Goal: Task Accomplishment & Management: Complete application form

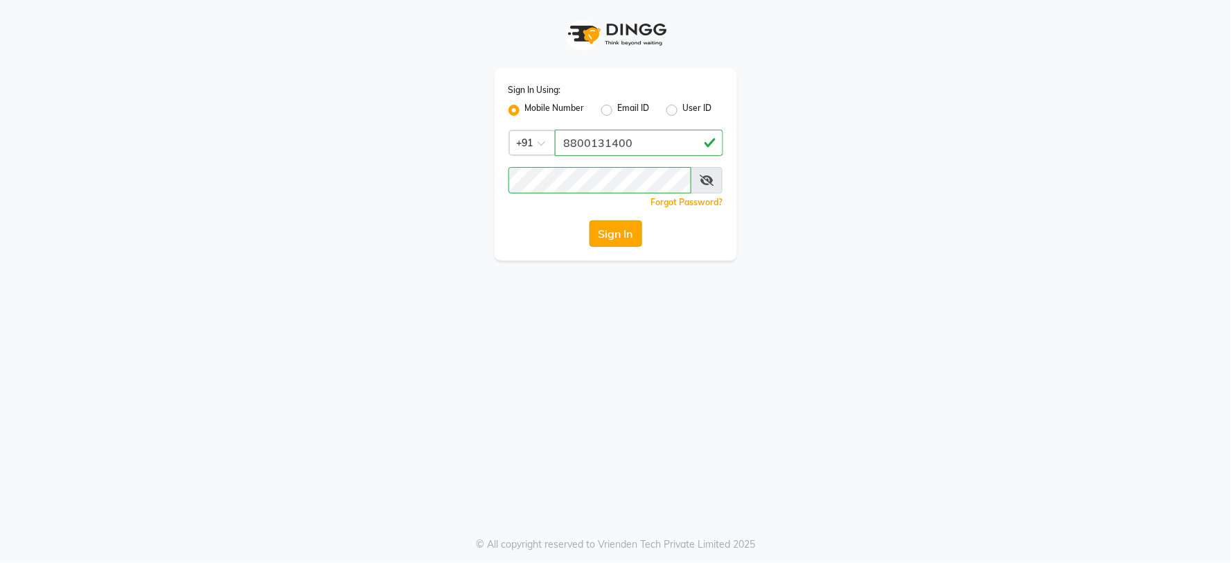
click at [606, 233] on button "Sign In" at bounding box center [616, 233] width 53 height 26
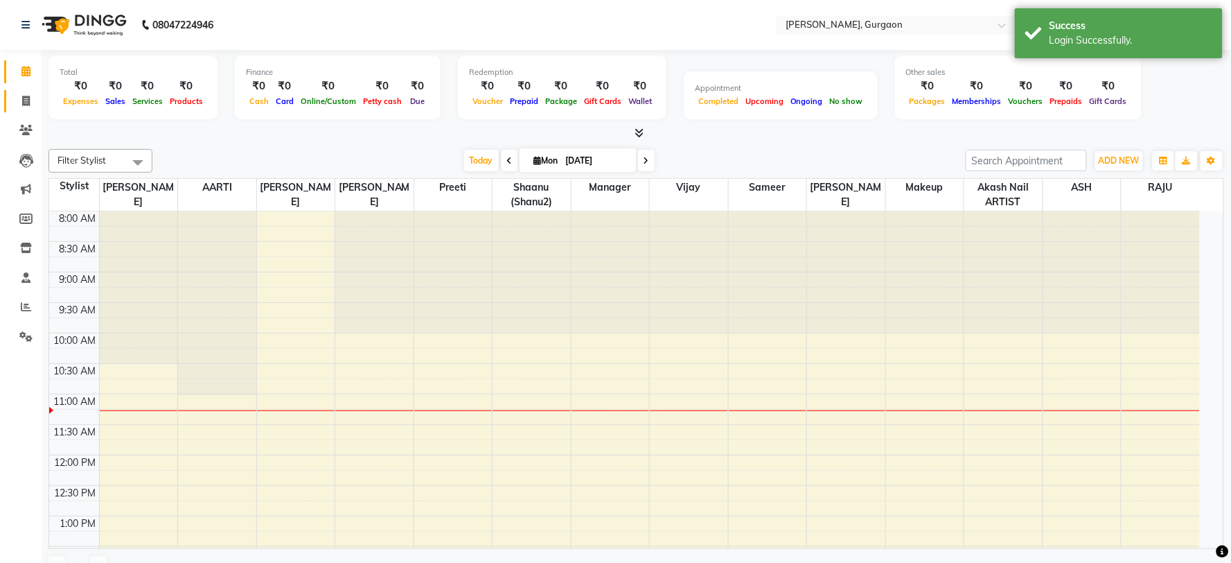
click at [21, 100] on span at bounding box center [26, 102] width 24 height 16
select select "en"
select select "service"
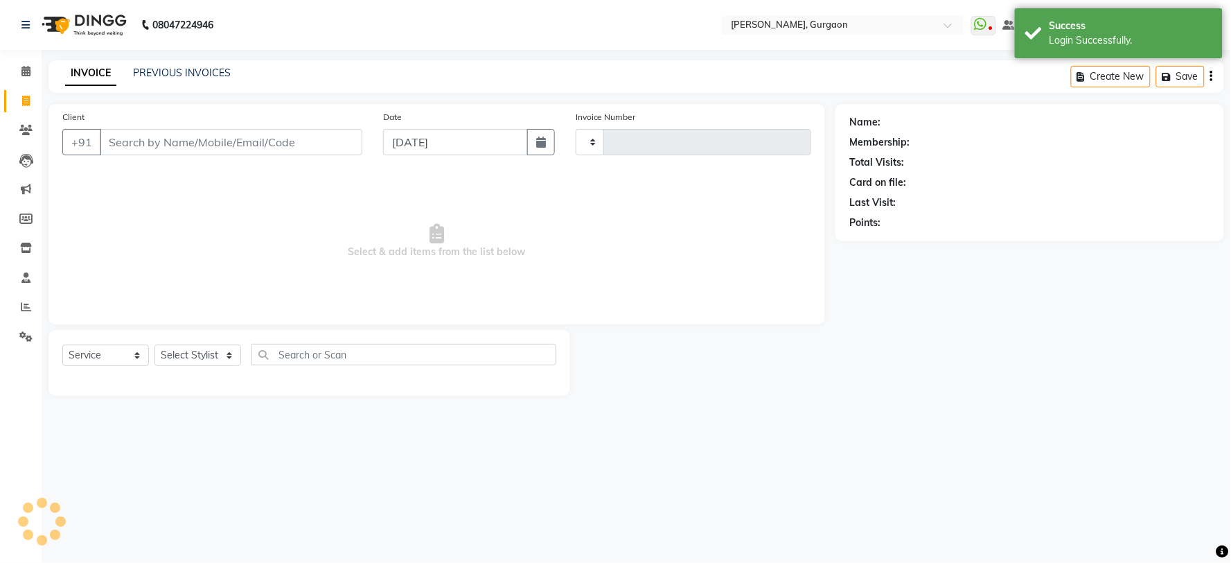
type input "2785"
select select "3880"
click at [185, 139] on input "Client" at bounding box center [231, 142] width 263 height 26
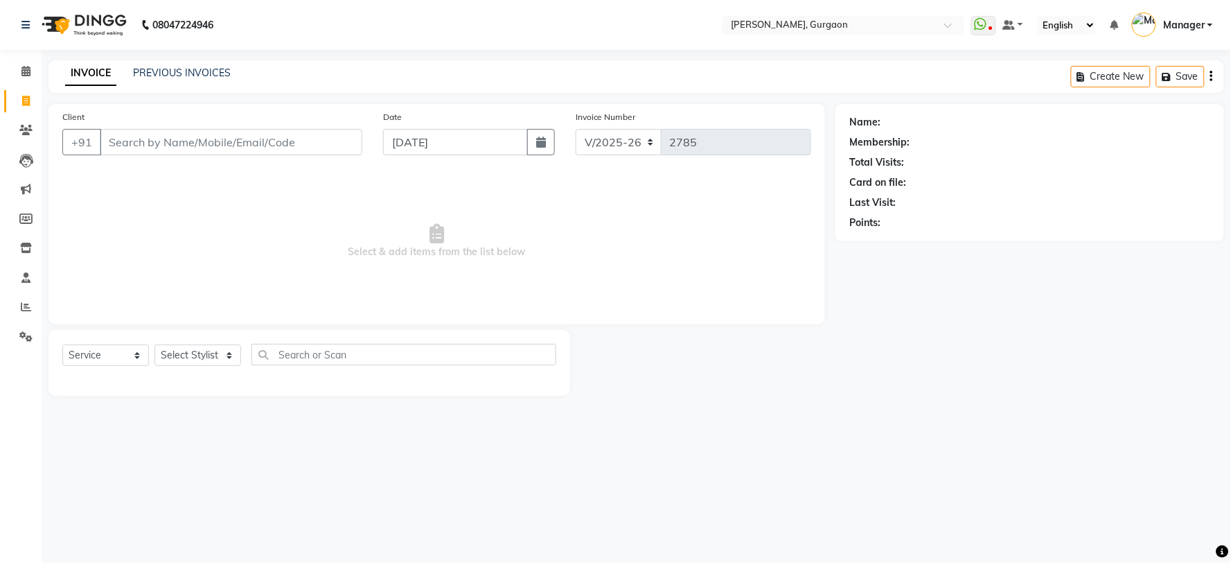
click at [185, 137] on input "Client" at bounding box center [231, 142] width 263 height 26
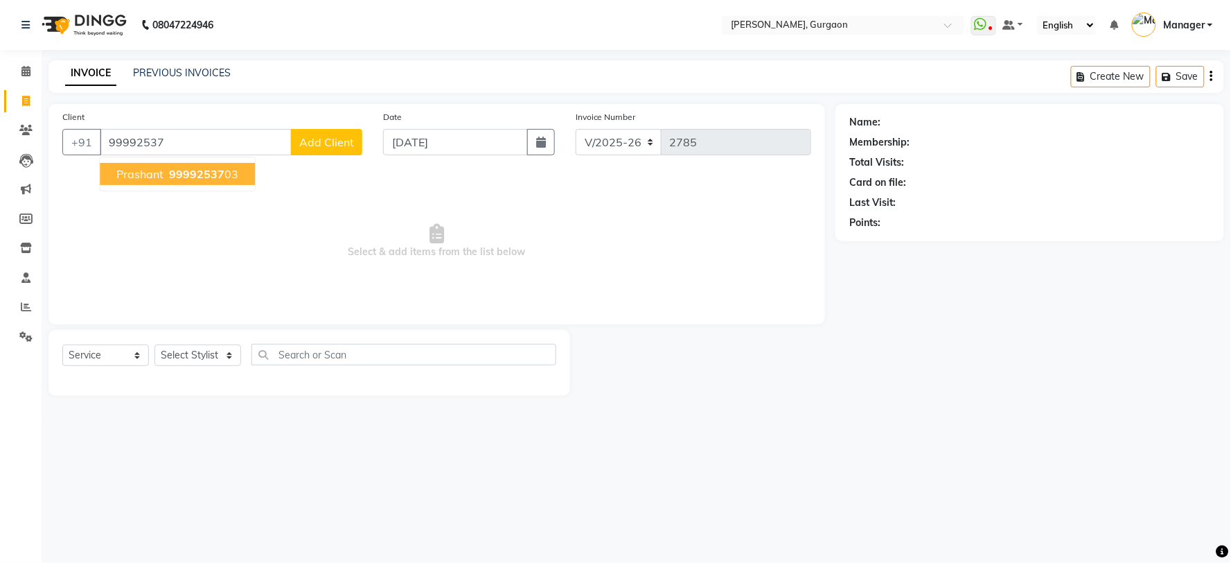
click at [178, 177] on span "99992537" at bounding box center [196, 174] width 55 height 14
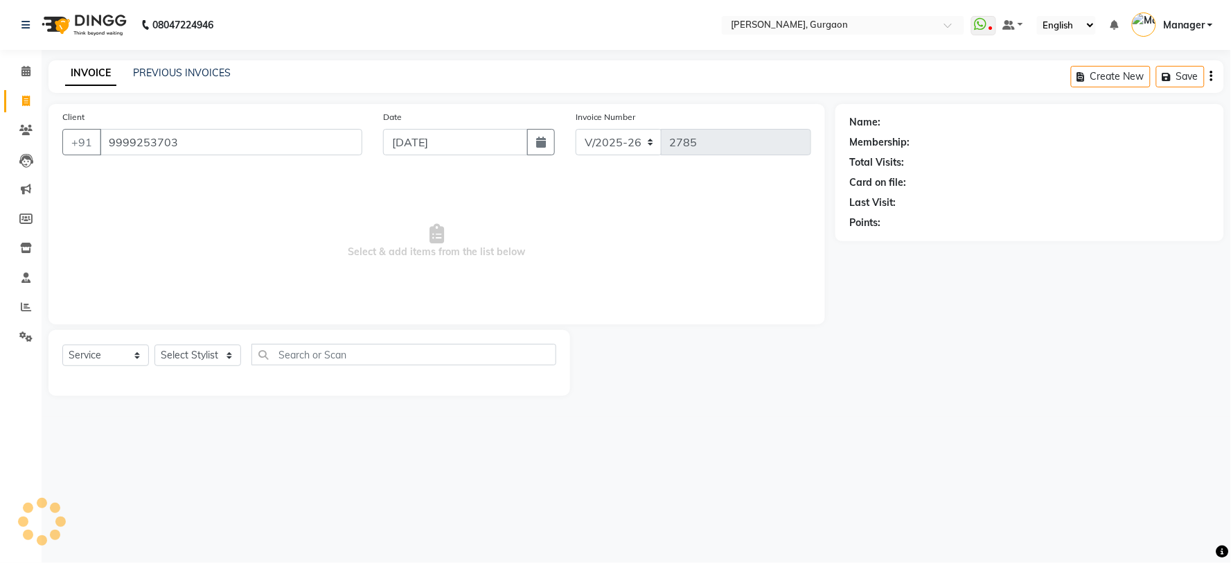
type input "9999253703"
select select "1: Object"
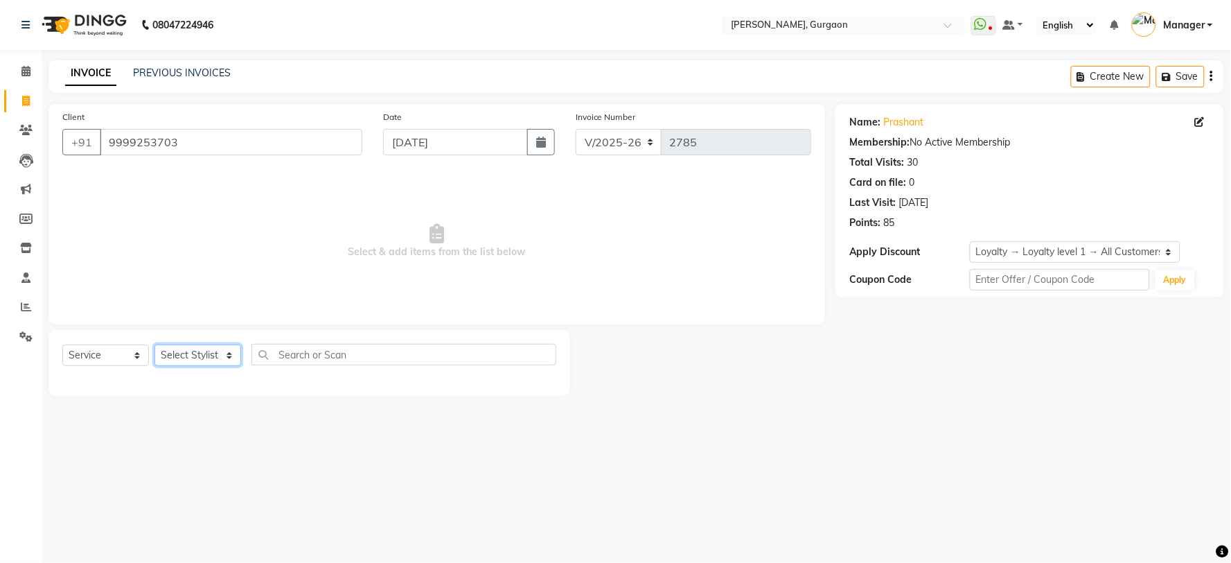
click at [201, 353] on select "Select Stylist [PERSON_NAME] Nail ARTIST [PERSON_NAME] Makeup Manager [PERSON_N…" at bounding box center [197, 354] width 87 height 21
select select "24605"
click at [154, 345] on select "Select Stylist [PERSON_NAME] Nail ARTIST [PERSON_NAME] Makeup Manager [PERSON_N…" at bounding box center [197, 354] width 87 height 21
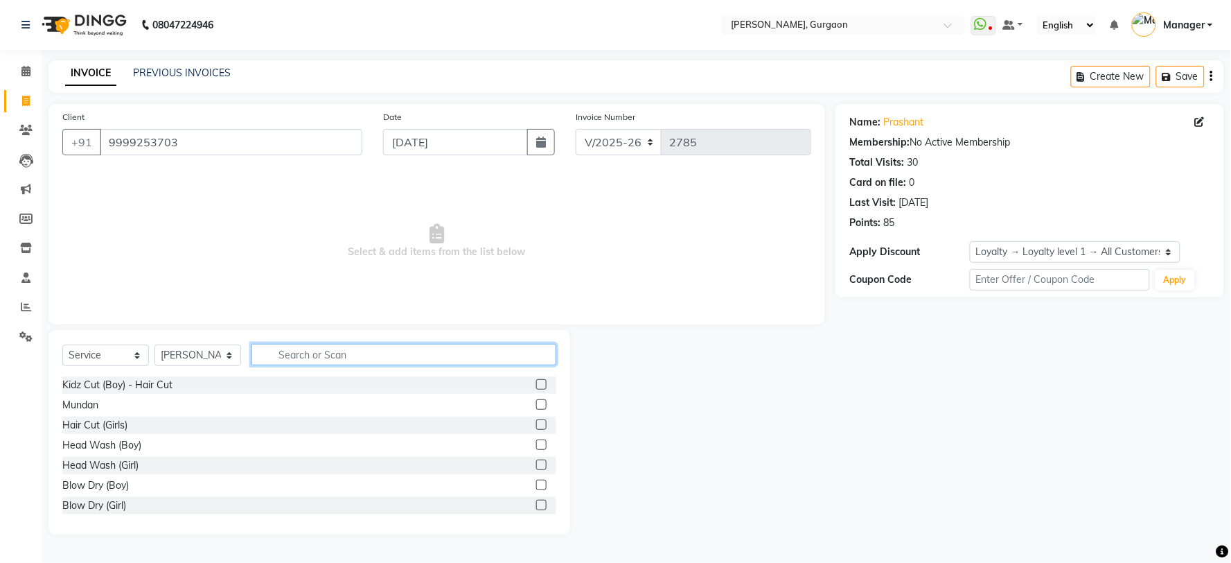
click at [294, 352] on input "text" at bounding box center [403, 354] width 305 height 21
click at [310, 360] on input "text" at bounding box center [403, 354] width 305 height 21
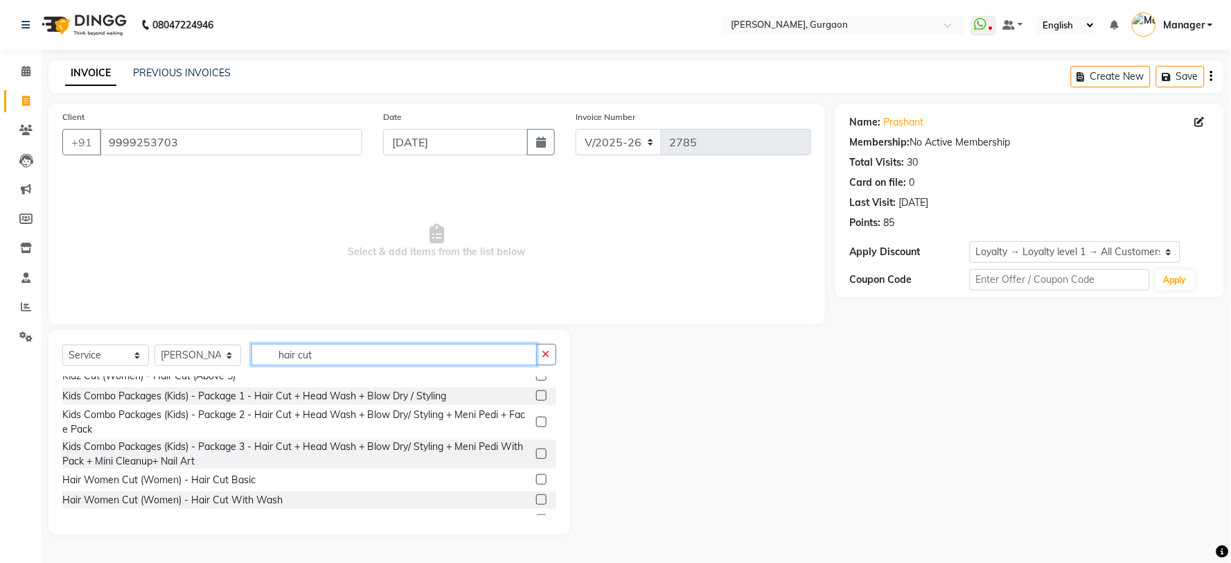
scroll to position [146, 0]
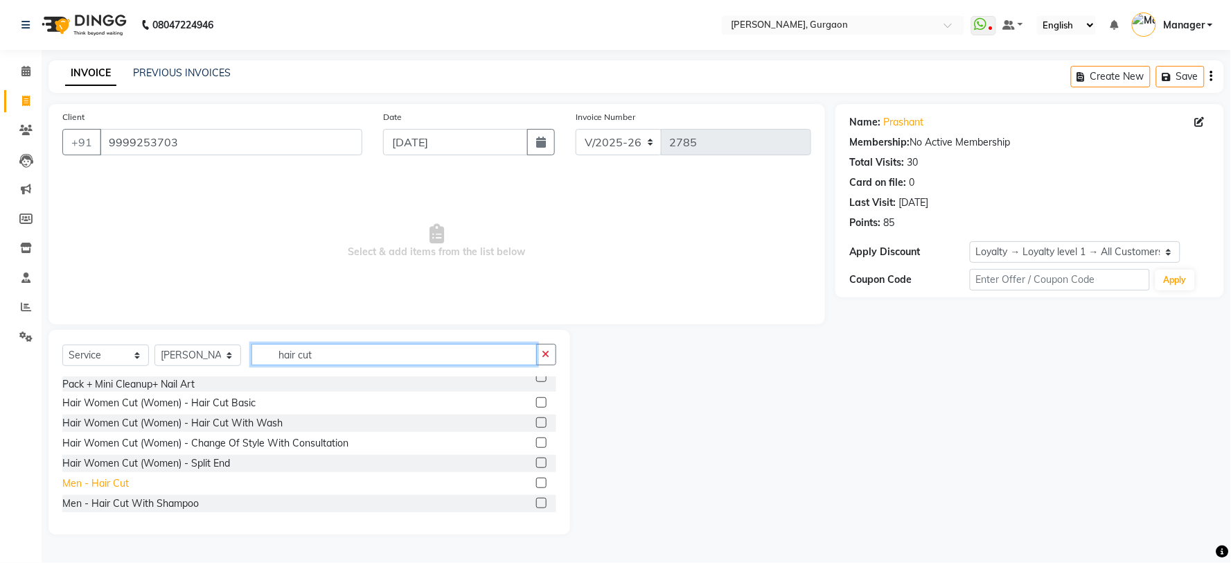
type input "hair cut"
click at [95, 481] on div "Men - Hair Cut" at bounding box center [95, 483] width 67 height 15
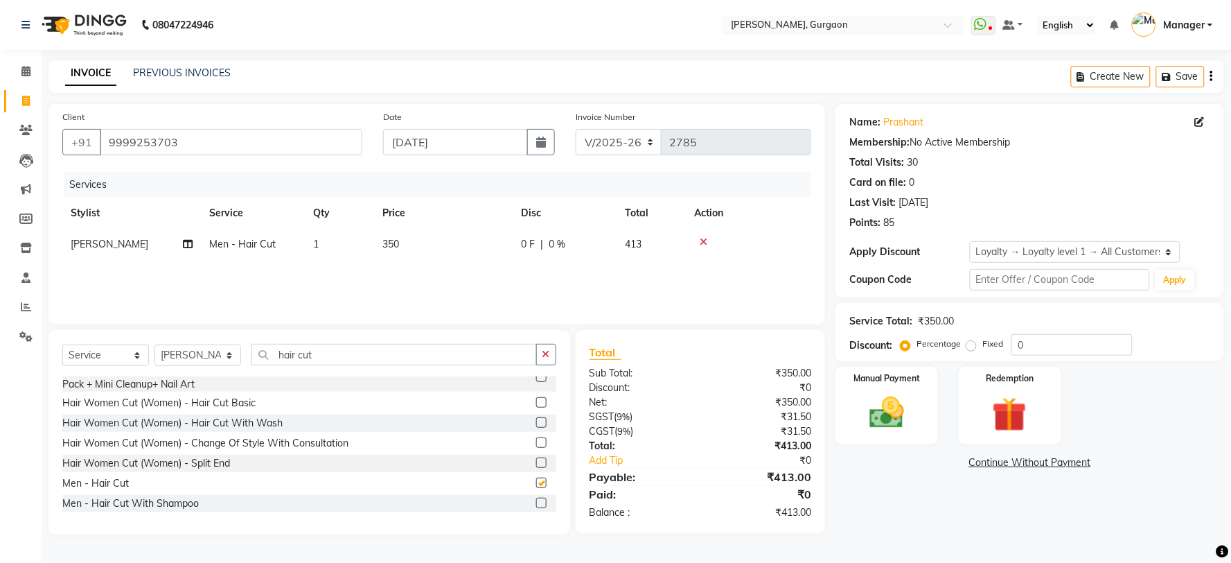
checkbox input "false"
click at [314, 354] on input "hair cut" at bounding box center [393, 354] width 285 height 21
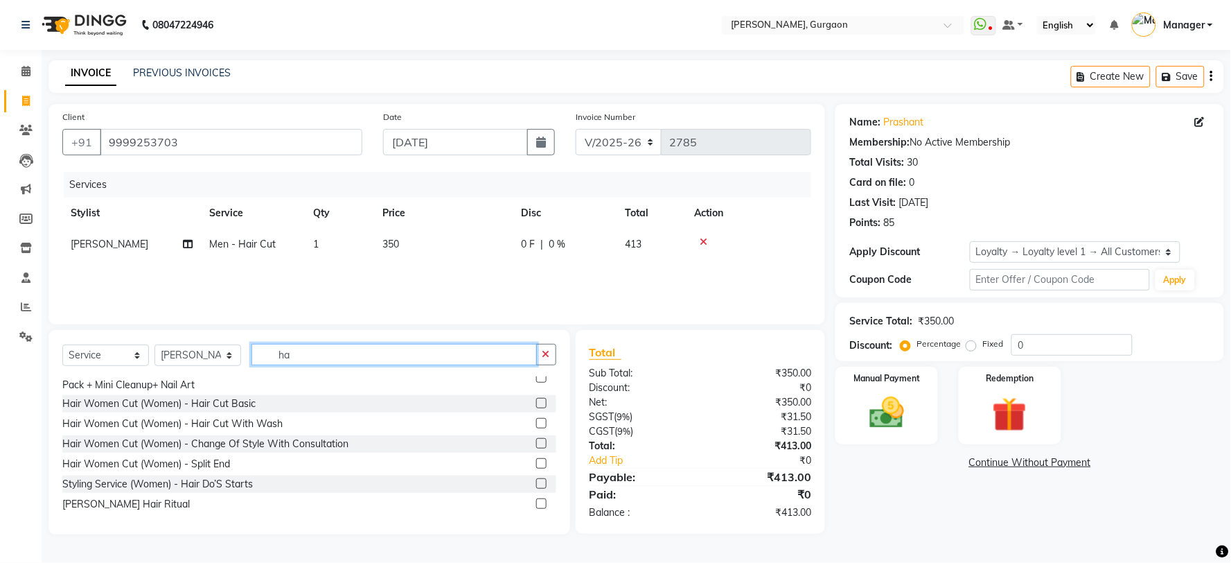
type input "h"
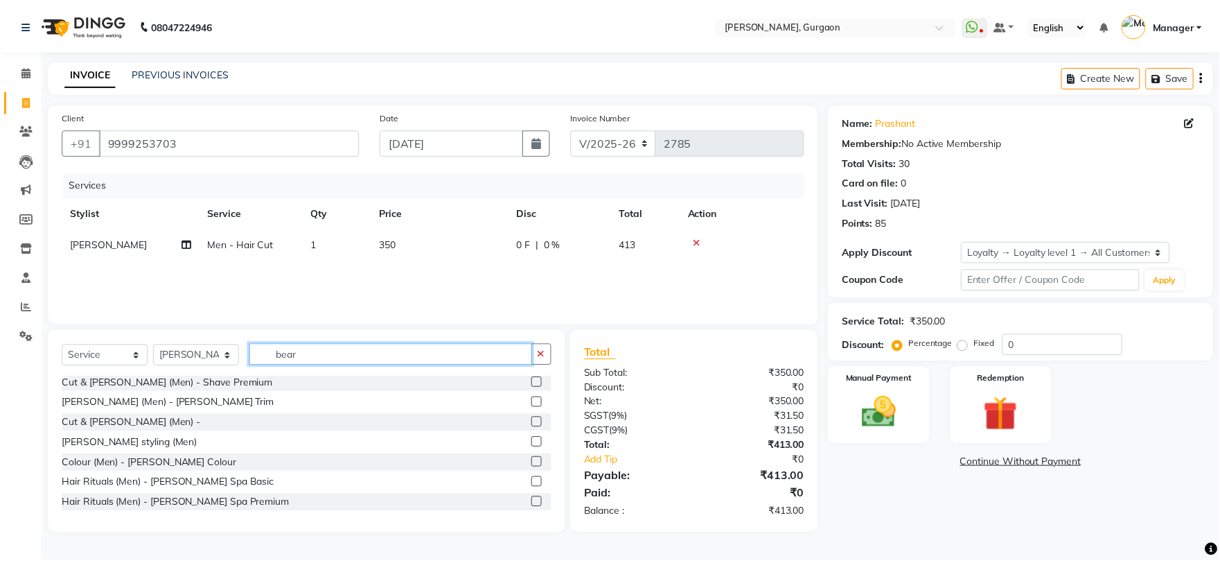
scroll to position [42, 0]
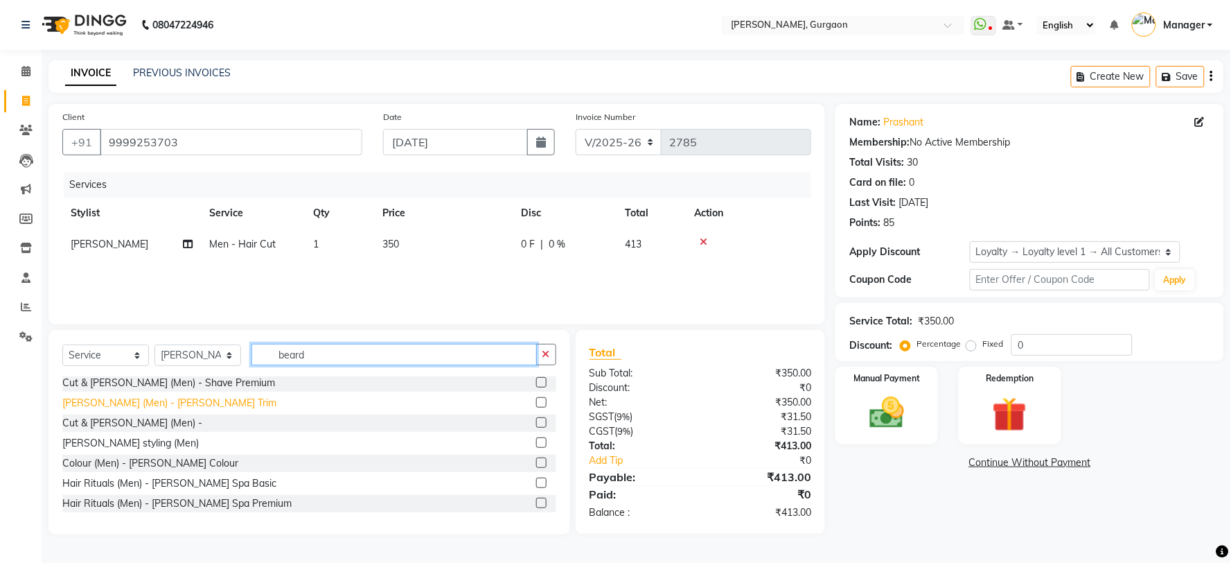
type input "beard"
click at [112, 403] on div "[PERSON_NAME] (Men) - [PERSON_NAME] Trim" at bounding box center [169, 403] width 214 height 15
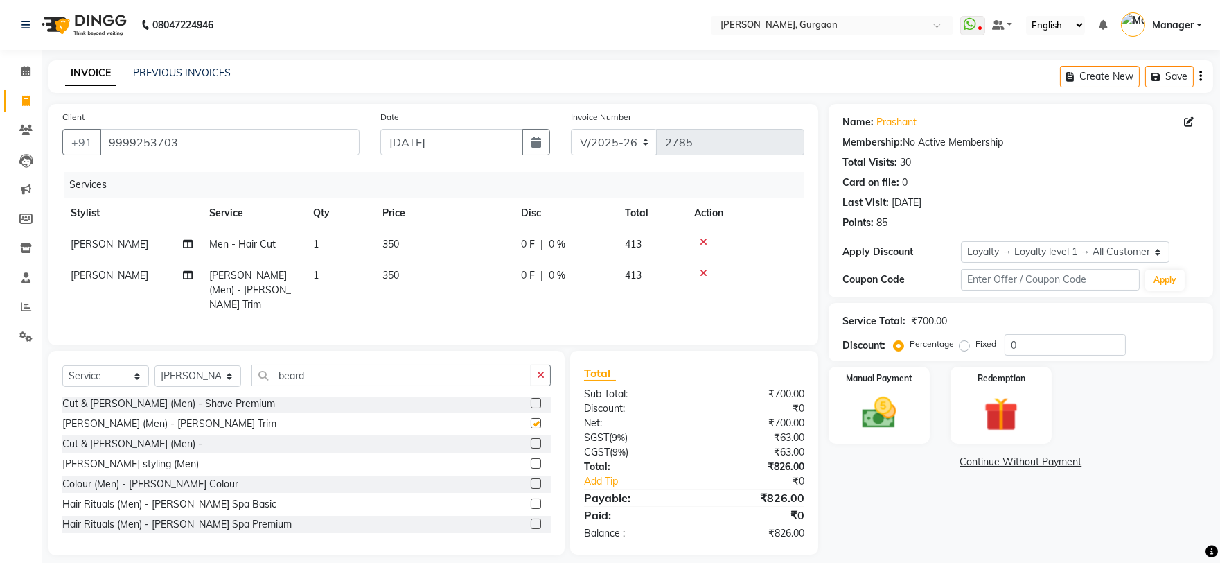
checkbox input "false"
click at [1045, 258] on select "Select Loyalty → Loyalty level 1 → All Customers" at bounding box center [1065, 251] width 209 height 21
select select "0:"
click at [961, 241] on select "Select Loyalty → Loyalty level 1 → All Customers" at bounding box center [1065, 251] width 209 height 21
click at [884, 398] on img at bounding box center [879, 412] width 58 height 41
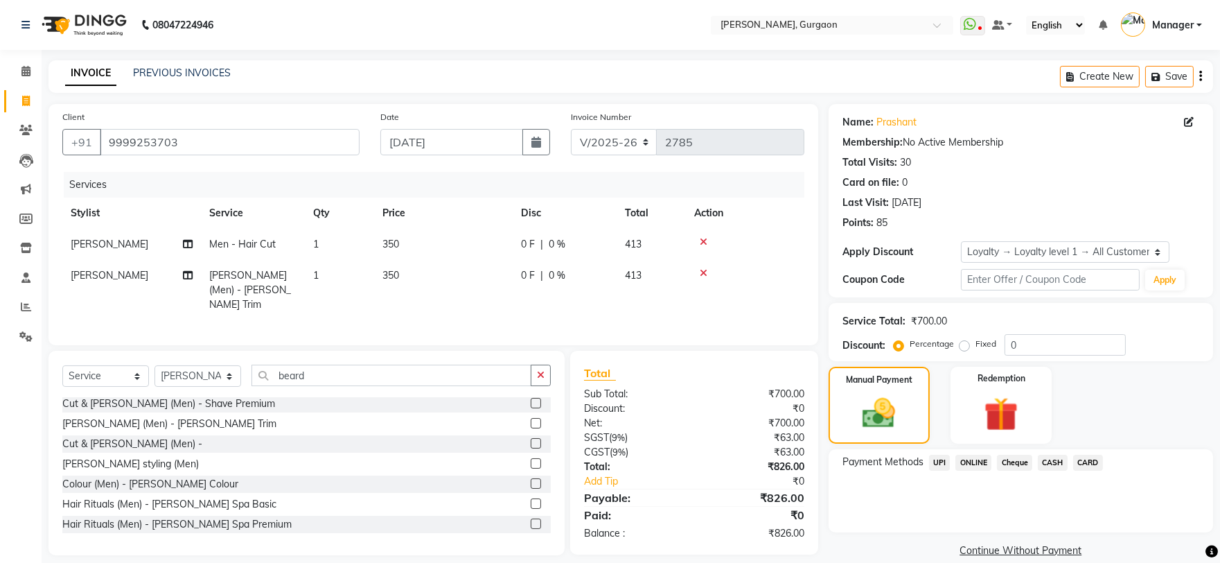
click at [934, 462] on span "UPI" at bounding box center [939, 462] width 21 height 16
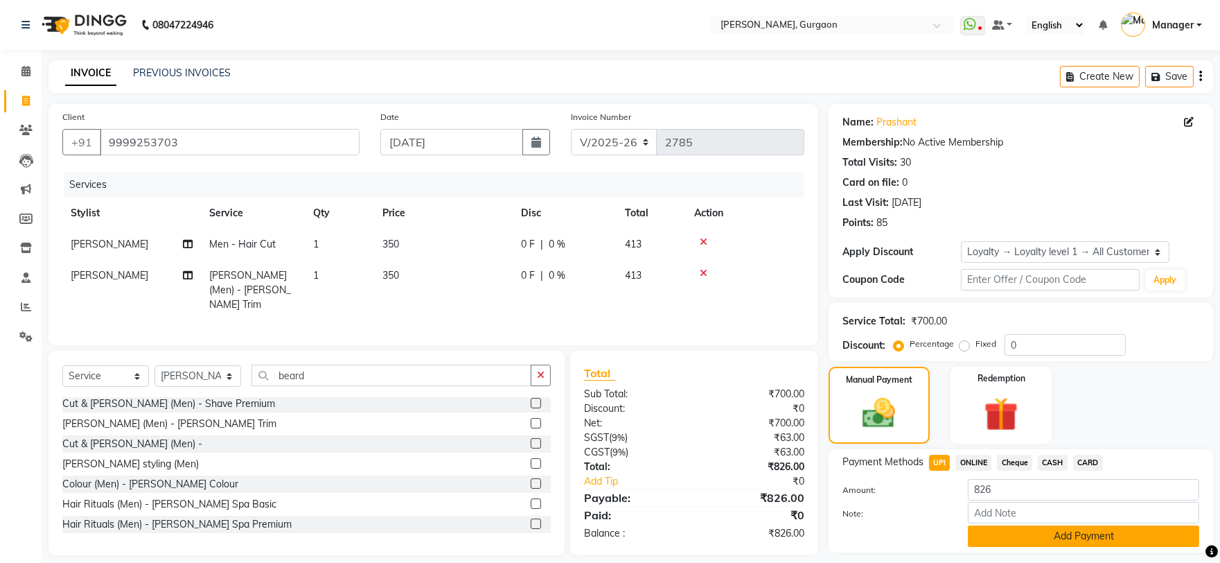
click at [1072, 538] on button "Add Payment" at bounding box center [1083, 535] width 231 height 21
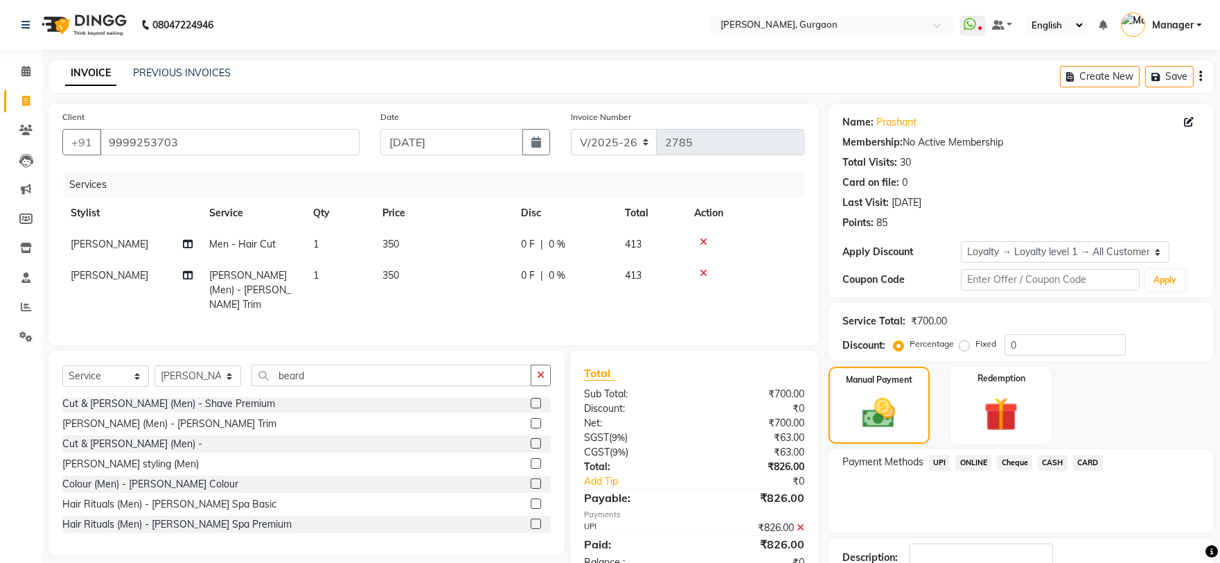
scroll to position [107, 0]
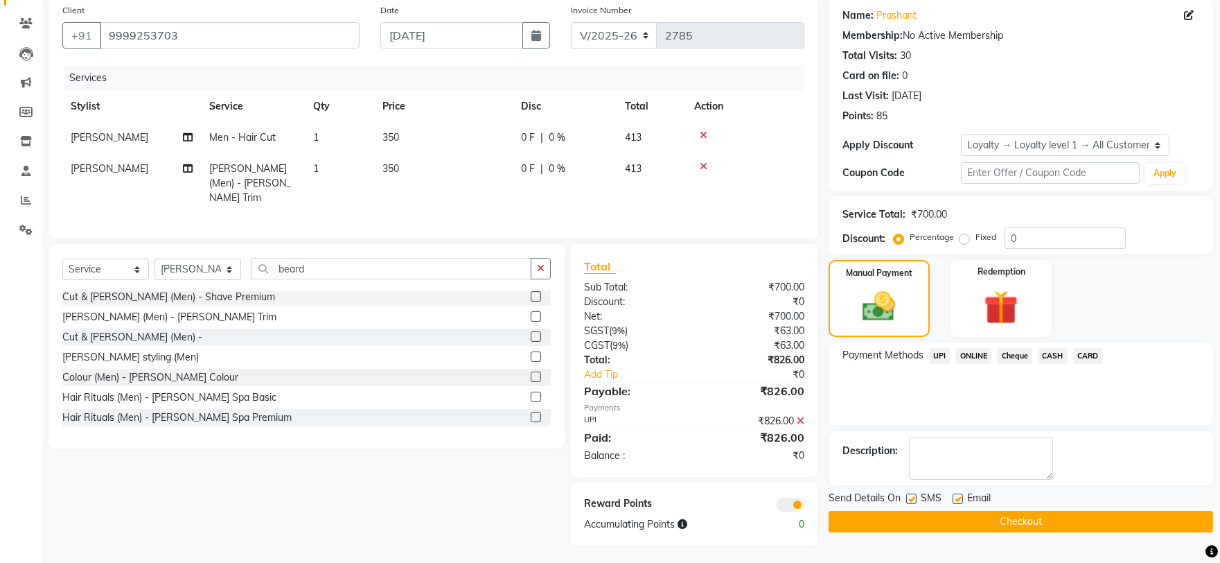
click at [1042, 522] on button "Checkout" at bounding box center [1021, 521] width 384 height 21
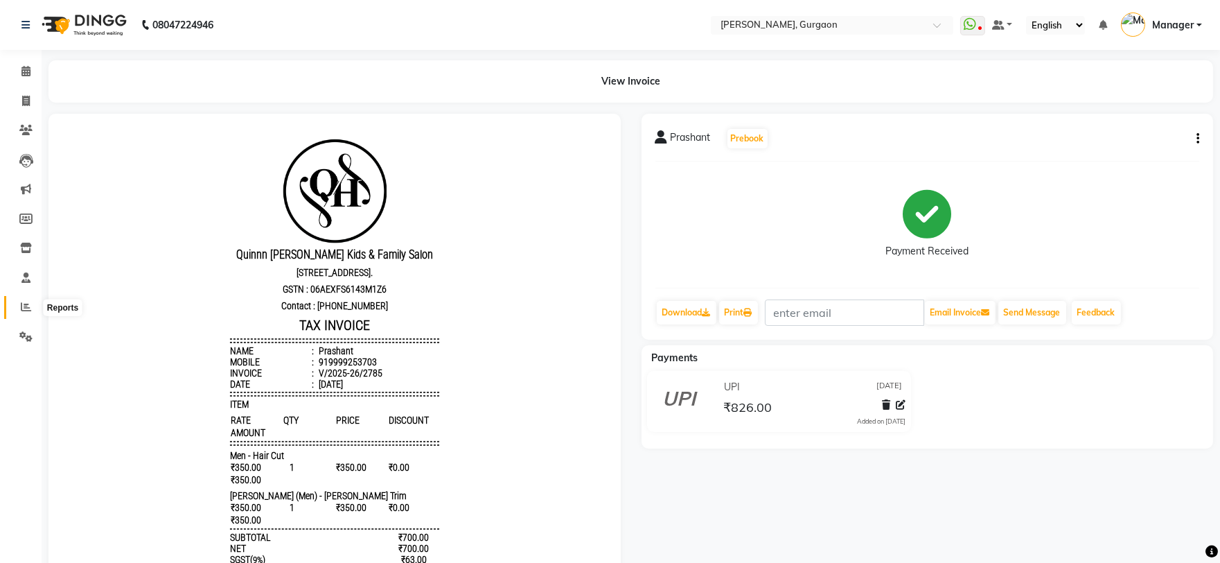
click at [33, 305] on span at bounding box center [26, 307] width 24 height 16
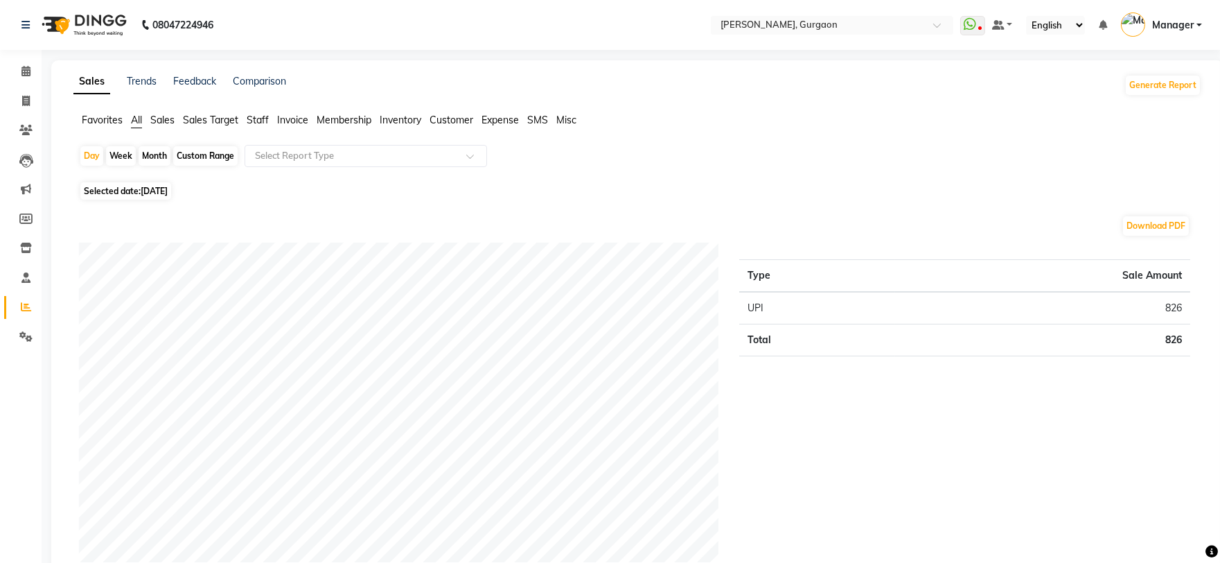
click at [211, 119] on span "Sales Target" at bounding box center [210, 120] width 55 height 12
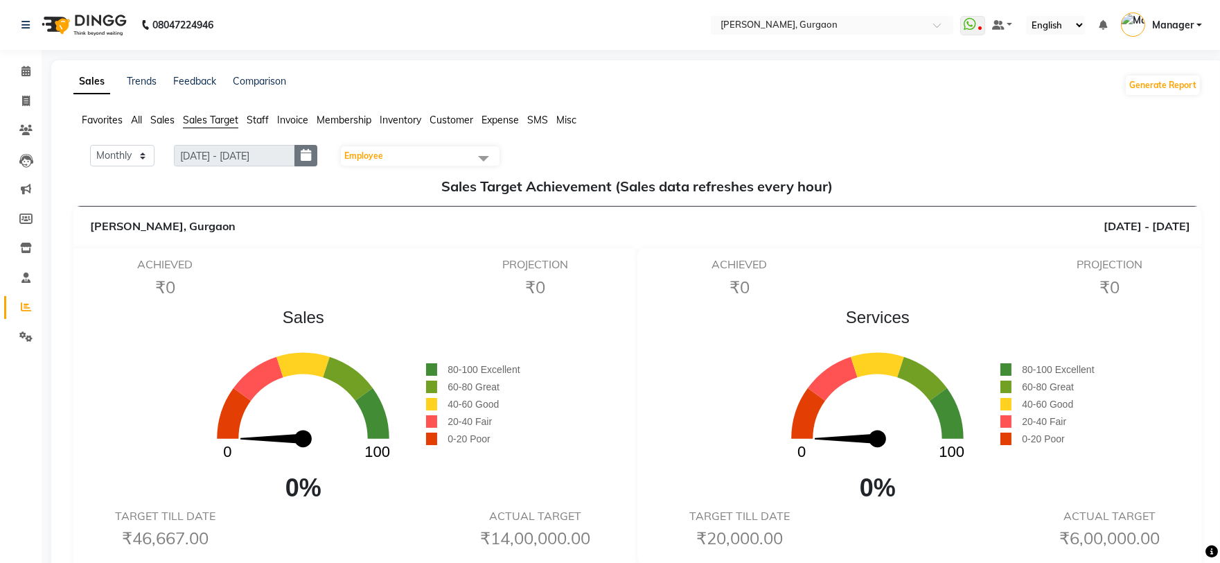
click at [311, 155] on icon "button" at bounding box center [306, 155] width 10 height 1
select select "9"
select select "2025"
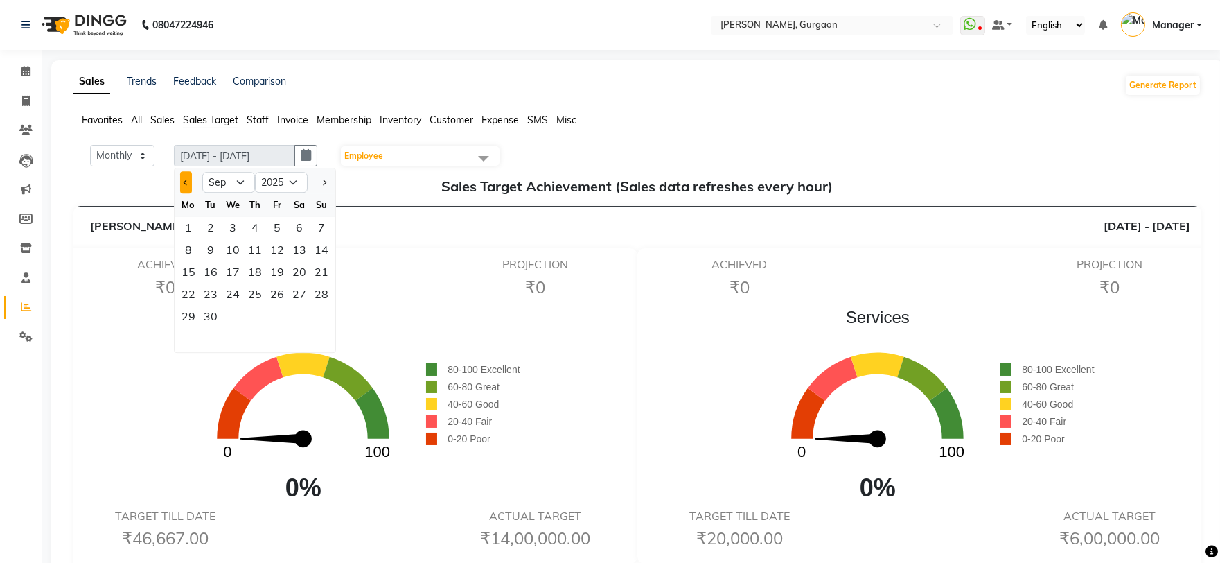
click at [191, 177] on button "Previous month" at bounding box center [186, 182] width 12 height 22
select select "8"
click at [277, 227] on div "1" at bounding box center [277, 227] width 22 height 22
type input "[DATE] - [DATE]"
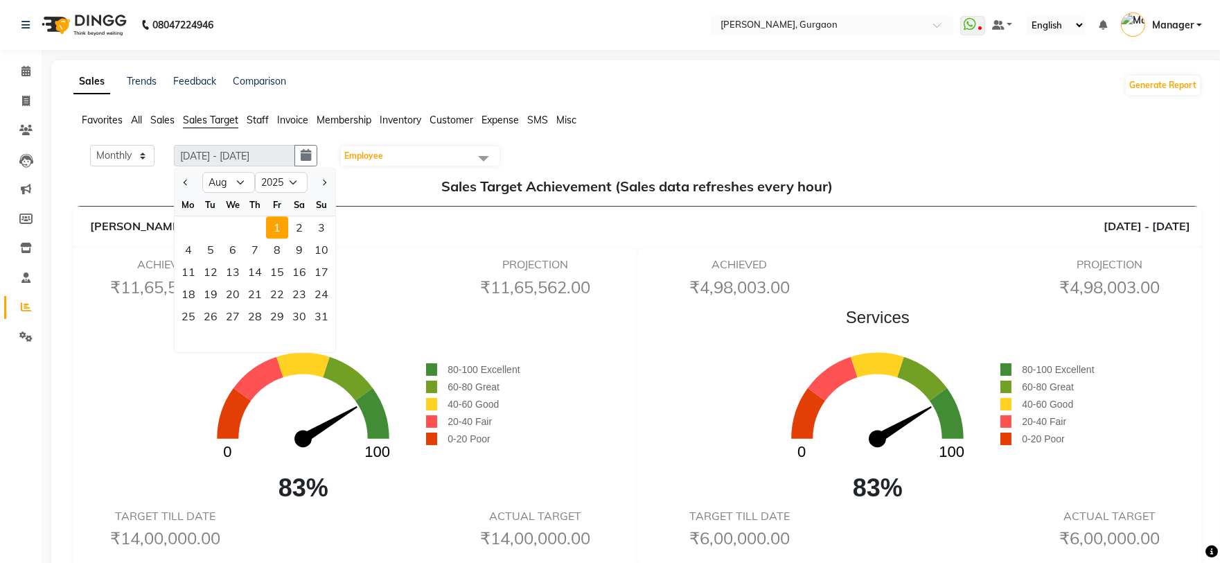
click at [19, 84] on li "Calendar" at bounding box center [21, 72] width 42 height 30
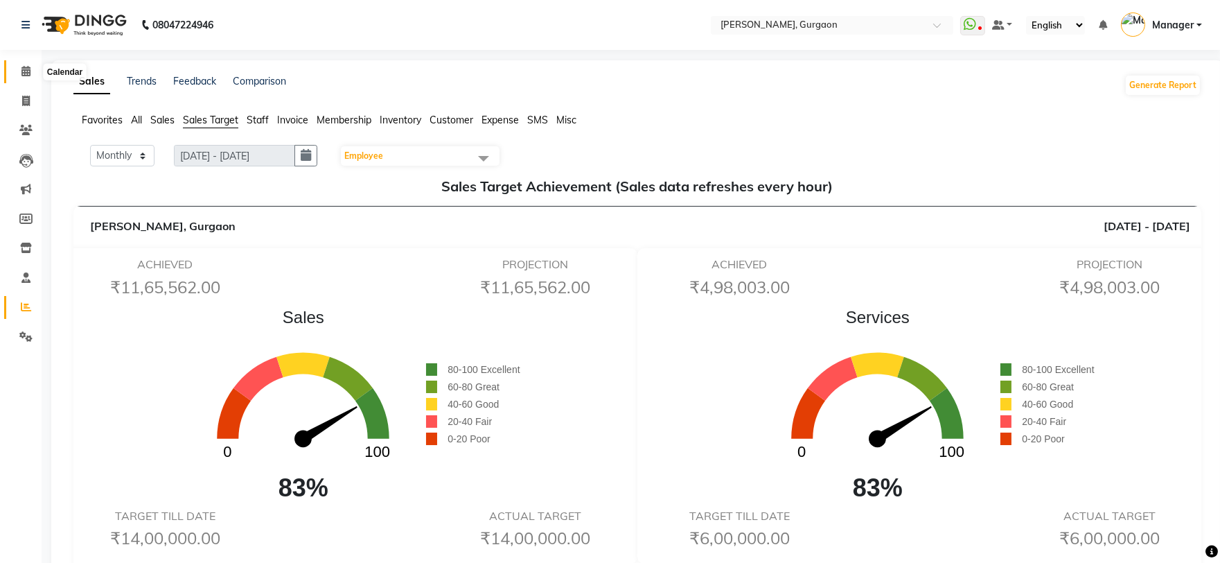
click at [24, 69] on icon at bounding box center [25, 71] width 9 height 10
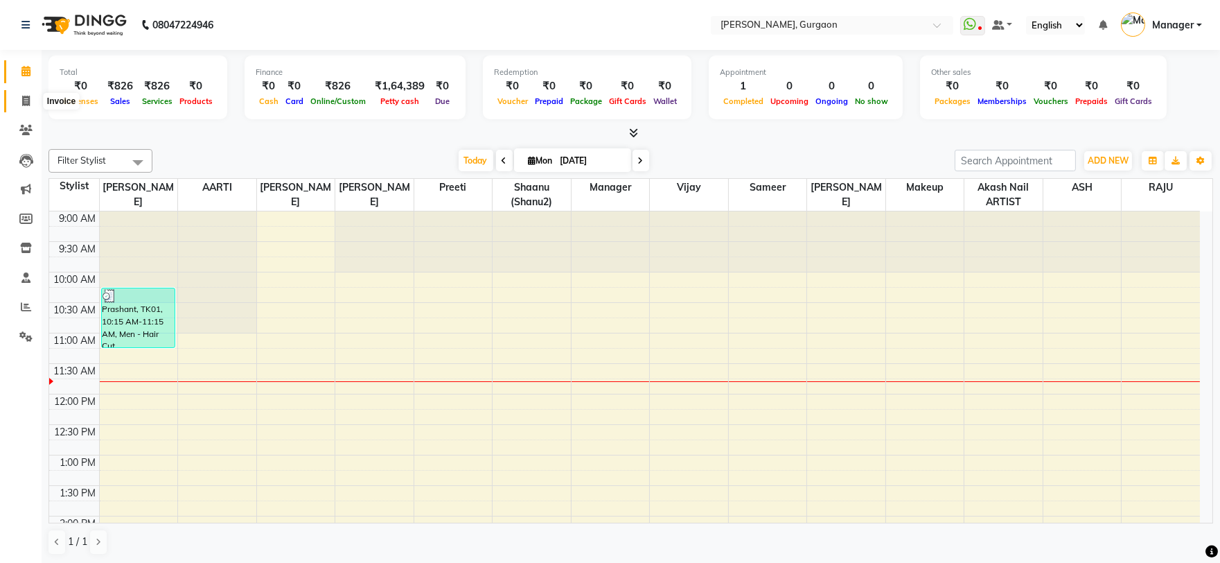
click at [17, 98] on span at bounding box center [26, 102] width 24 height 16
select select "service"
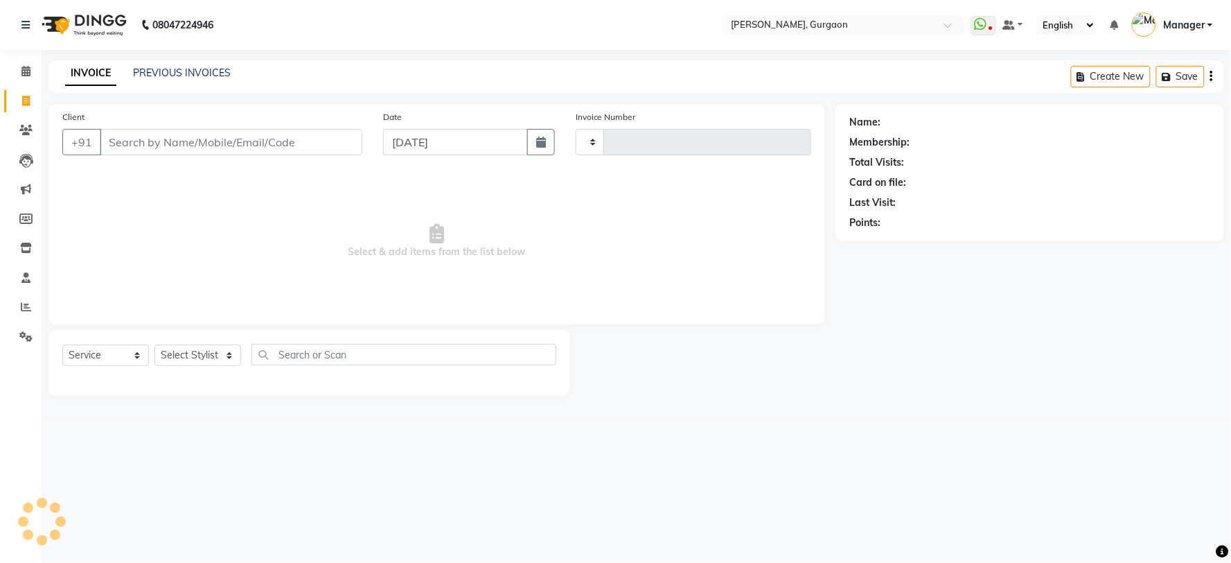
type input "2786"
select select "3880"
click at [208, 74] on link "PREVIOUS INVOICES" at bounding box center [182, 73] width 98 height 12
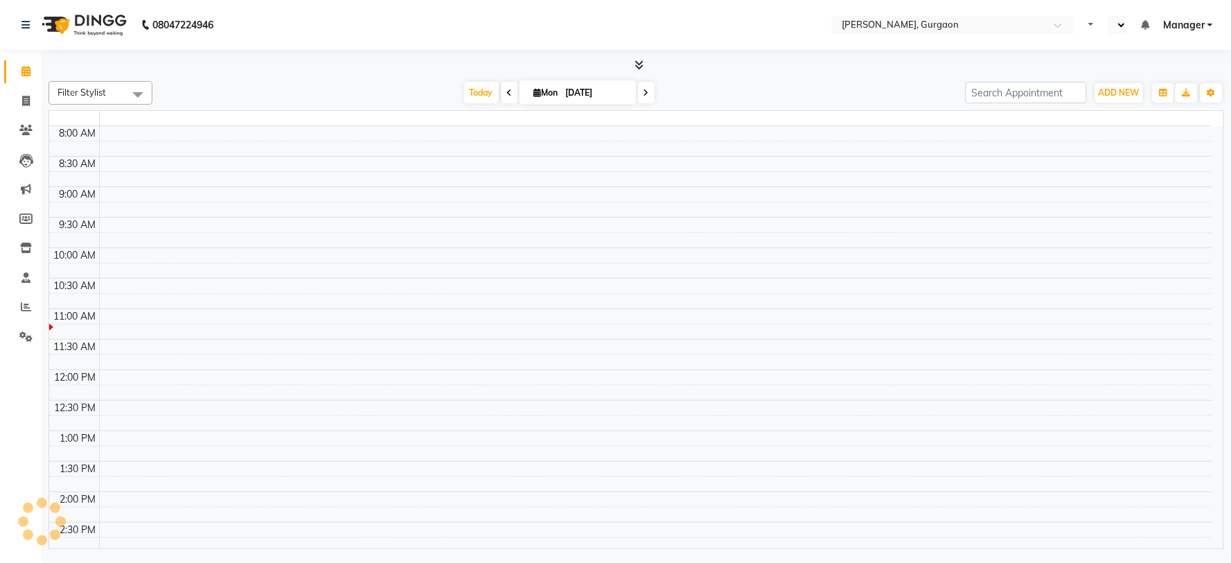
select select "en"
